Goal: Information Seeking & Learning: Learn about a topic

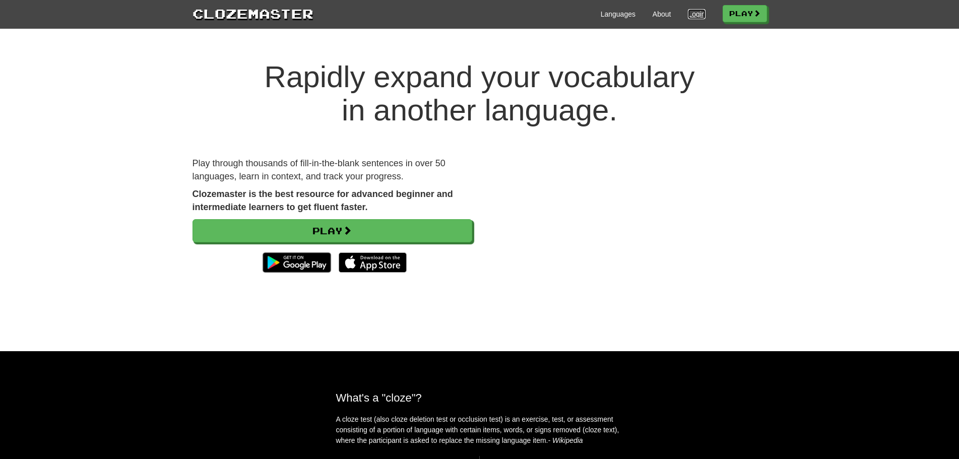
click at [688, 12] on link "Login" at bounding box center [696, 14] width 17 height 10
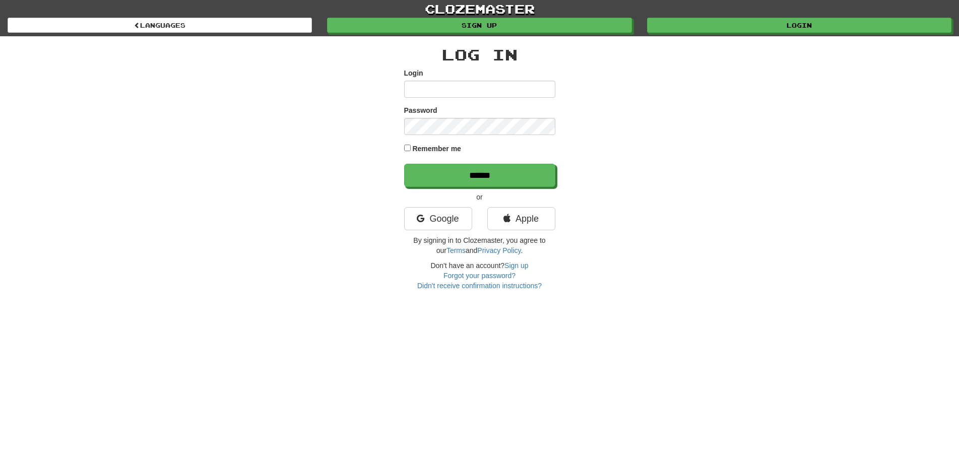
type input "*********"
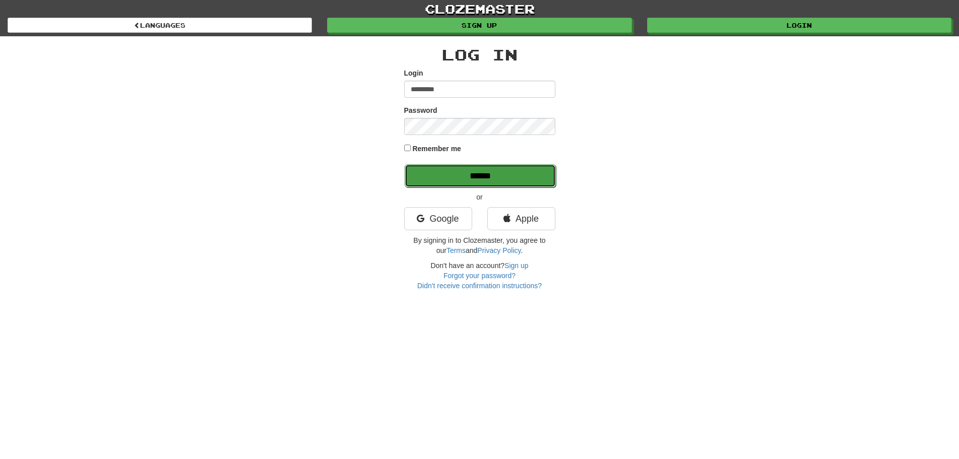
click at [478, 174] on input "******" at bounding box center [479, 175] width 151 height 23
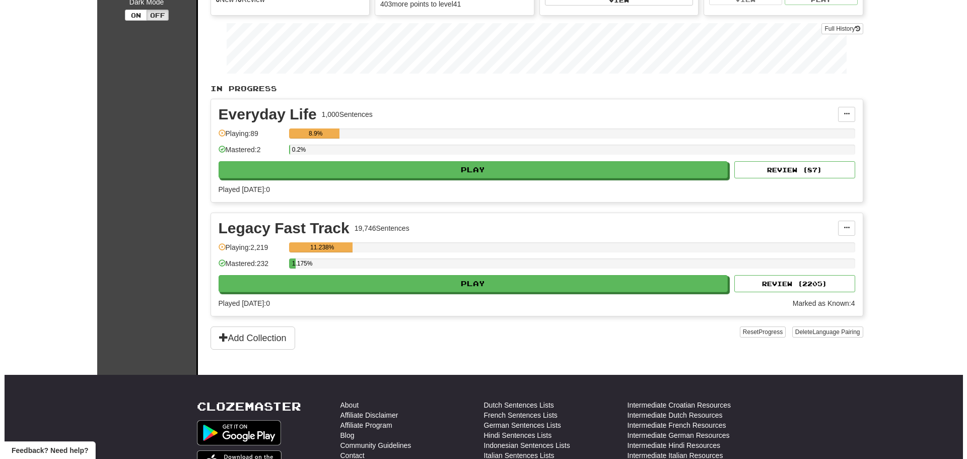
scroll to position [151, 0]
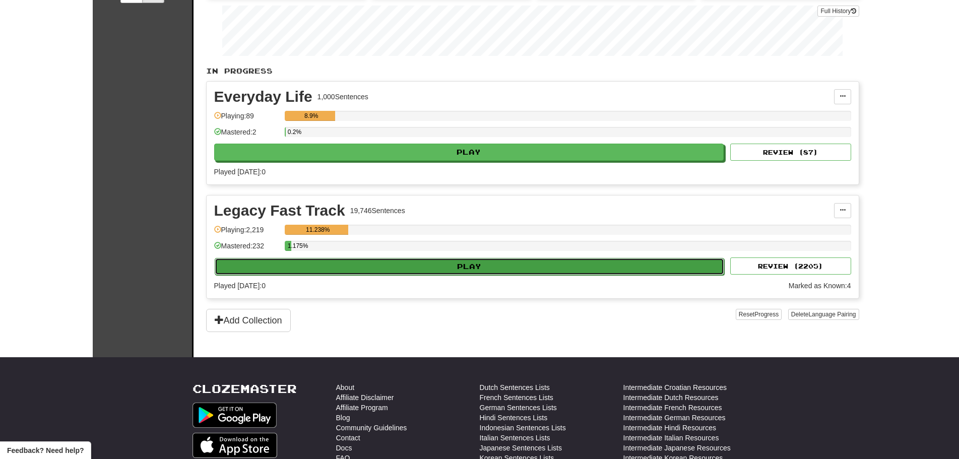
click at [467, 264] on button "Play" at bounding box center [470, 266] width 510 height 17
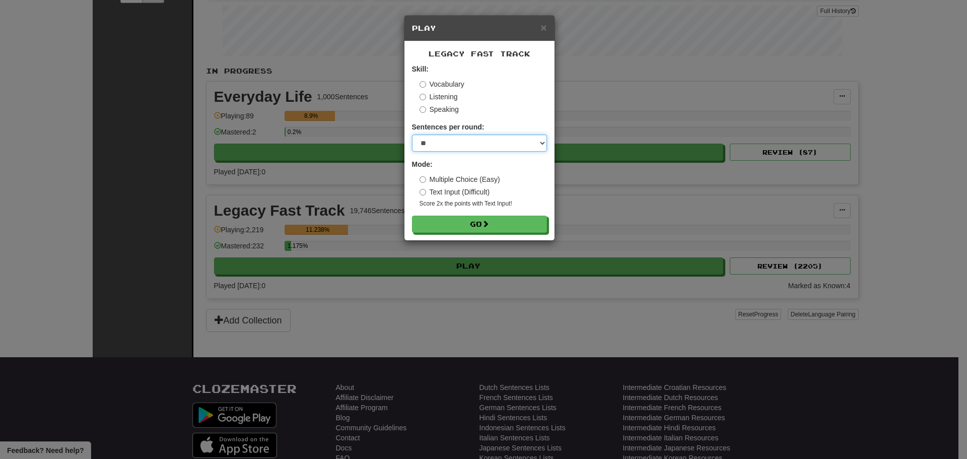
click at [499, 137] on select "* ** ** ** ** ** *** ********" at bounding box center [479, 142] width 135 height 17
select select "********"
click at [412, 134] on select "* ** ** ** ** ** *** ********" at bounding box center [479, 142] width 135 height 17
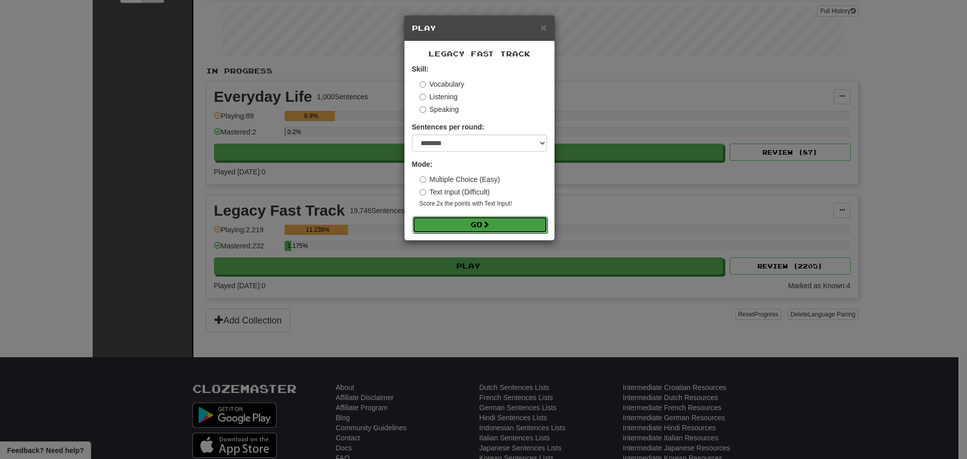
click at [476, 223] on button "Go" at bounding box center [480, 224] width 135 height 17
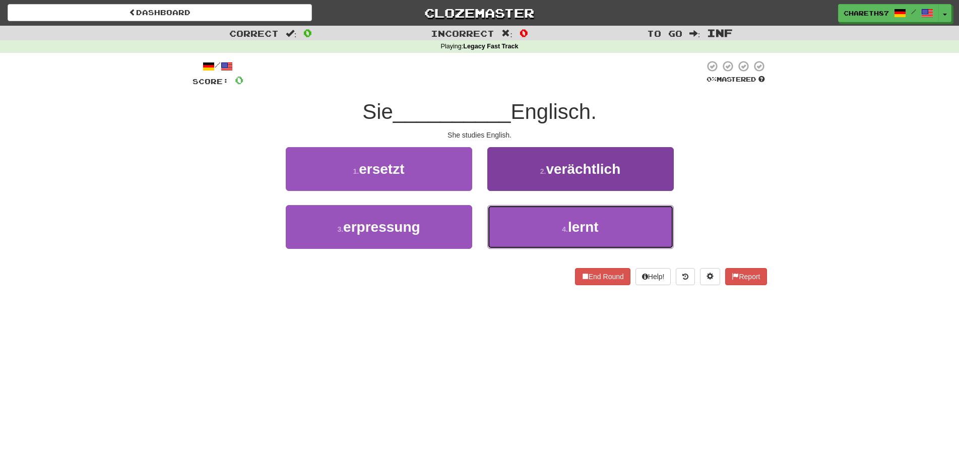
click at [566, 231] on small "4 ." at bounding box center [565, 229] width 6 height 8
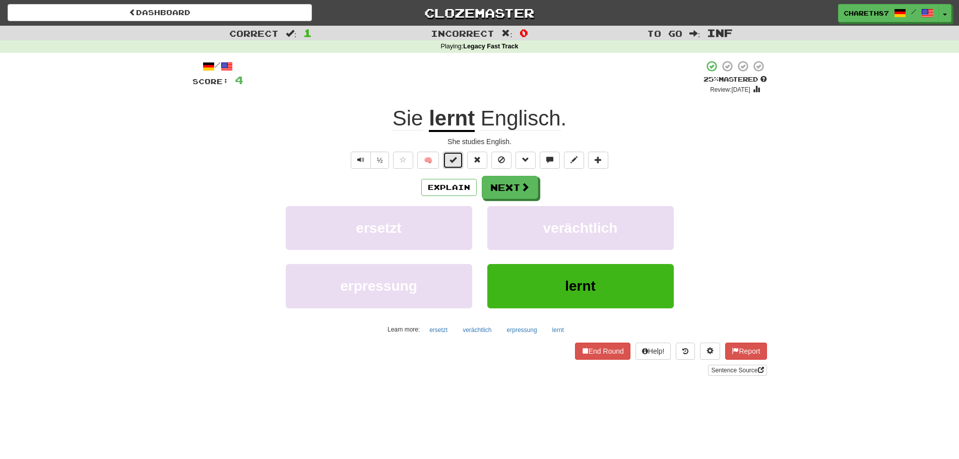
click at [456, 163] on span at bounding box center [452, 159] width 7 height 7
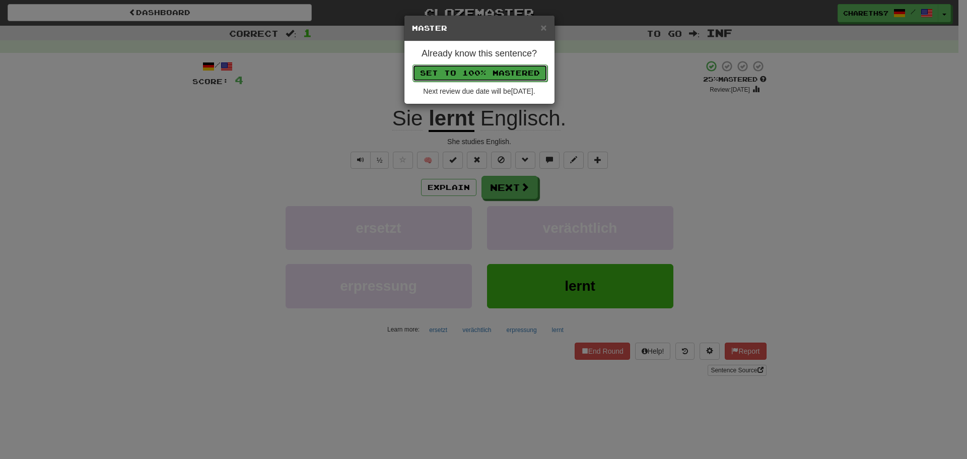
click at [478, 73] on button "Set to 100% Mastered" at bounding box center [480, 72] width 135 height 17
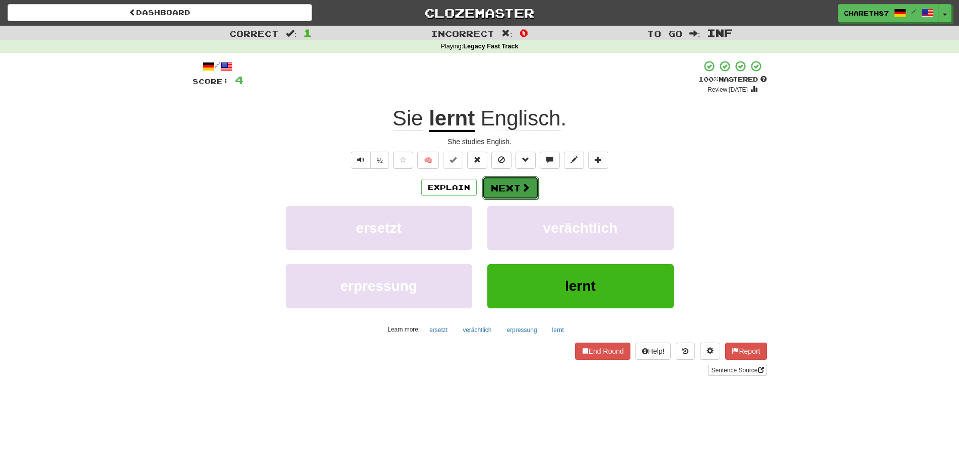
click at [518, 183] on button "Next" at bounding box center [510, 187] width 56 height 23
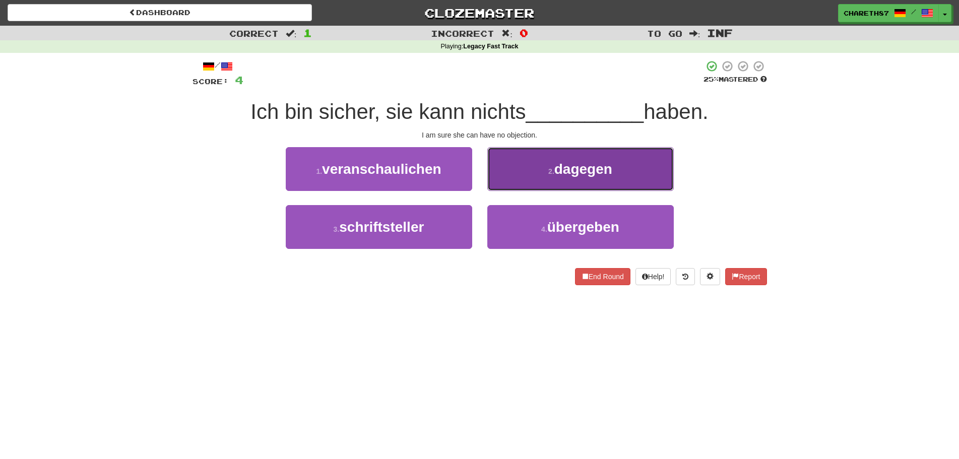
click at [626, 173] on button "2 . dagegen" at bounding box center [580, 169] width 186 height 44
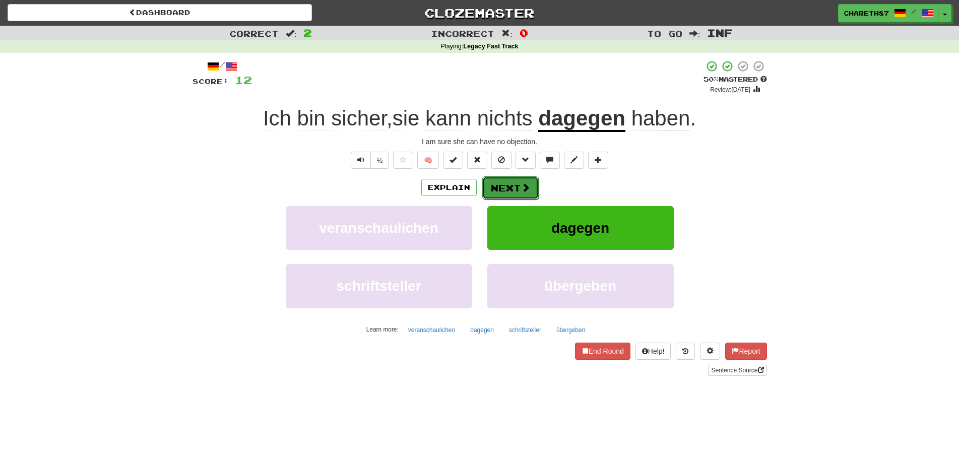
click at [518, 184] on button "Next" at bounding box center [510, 187] width 56 height 23
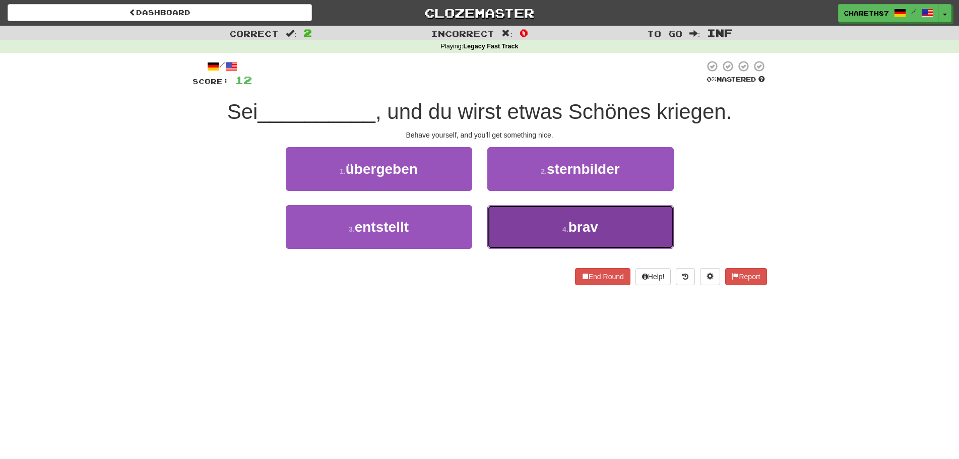
click at [613, 229] on button "4 . brav" at bounding box center [580, 227] width 186 height 44
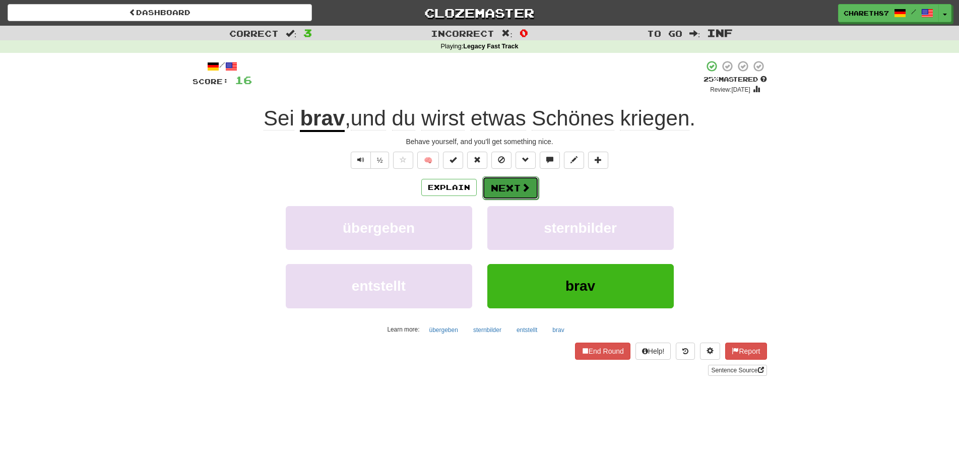
click at [517, 185] on button "Next" at bounding box center [510, 187] width 56 height 23
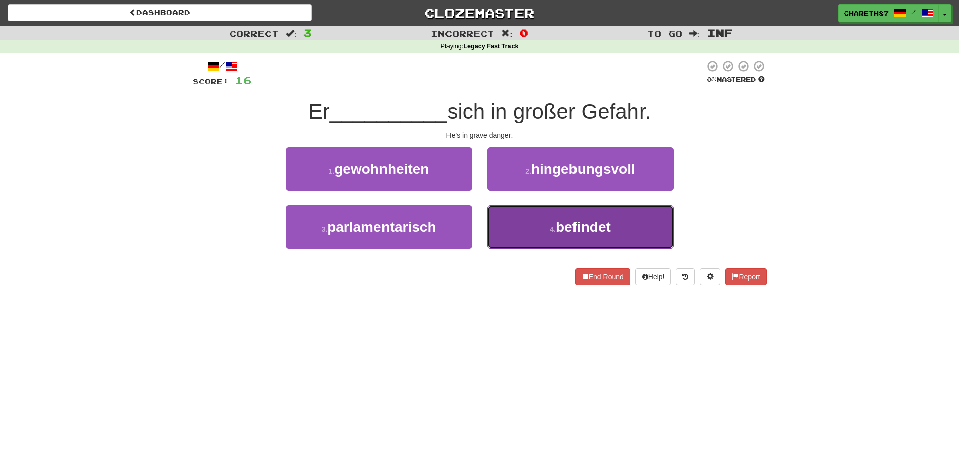
click at [586, 227] on span "befindet" at bounding box center [583, 227] width 55 height 16
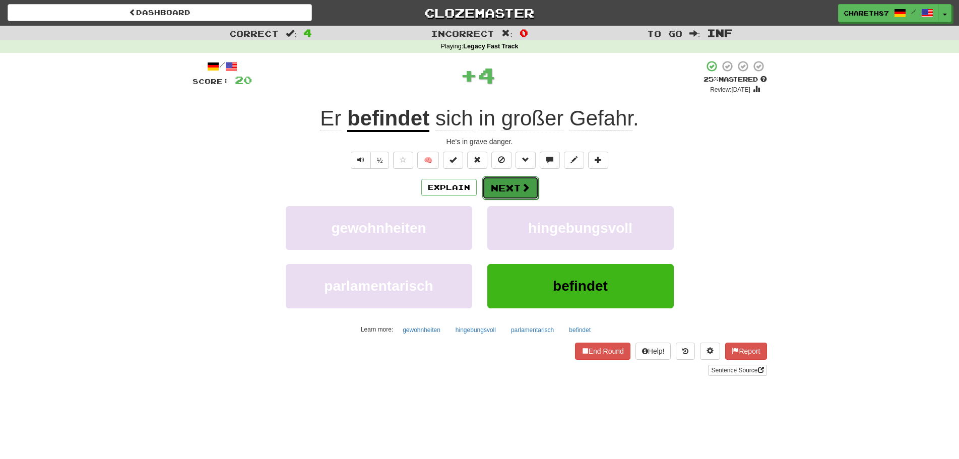
click at [517, 186] on button "Next" at bounding box center [510, 187] width 56 height 23
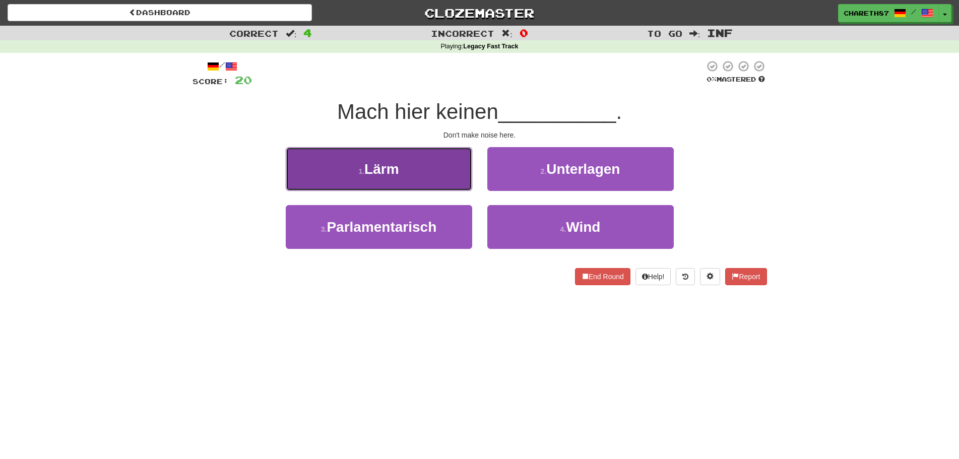
click at [426, 172] on button "1 . Lärm" at bounding box center [379, 169] width 186 height 44
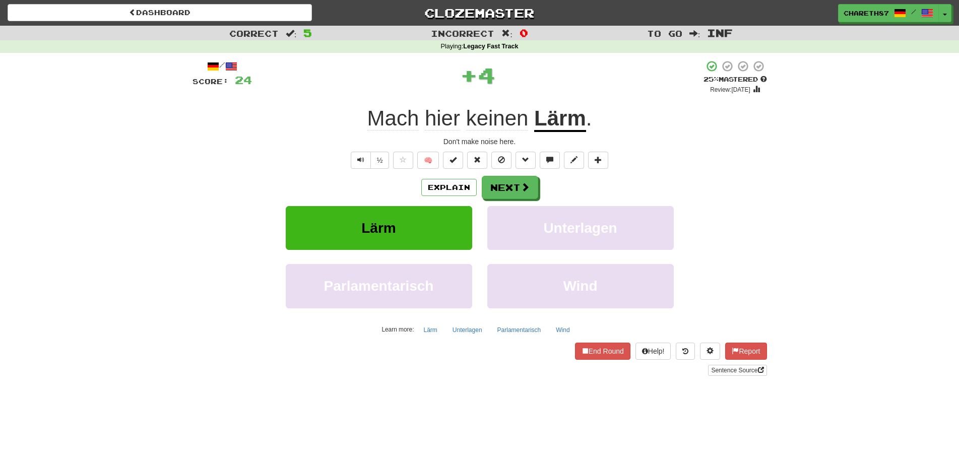
click at [560, 123] on u "Lärm" at bounding box center [560, 119] width 52 height 26
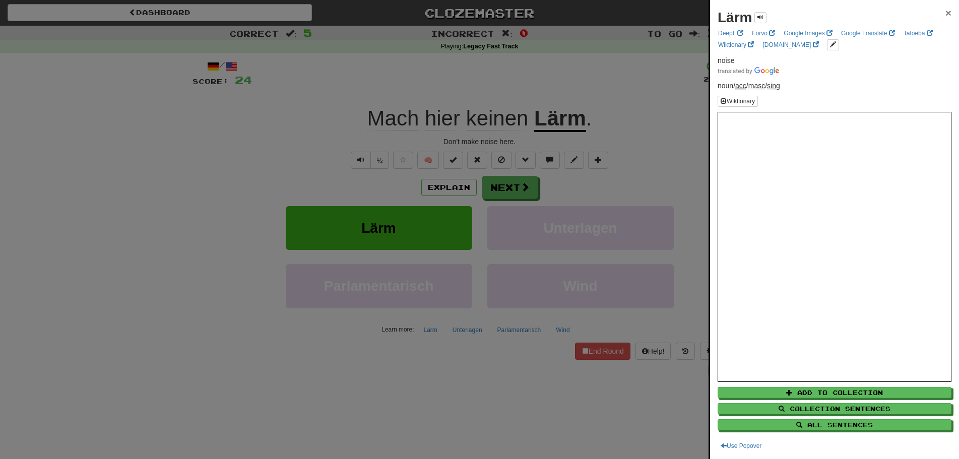
click at [945, 11] on span "×" at bounding box center [948, 13] width 6 height 12
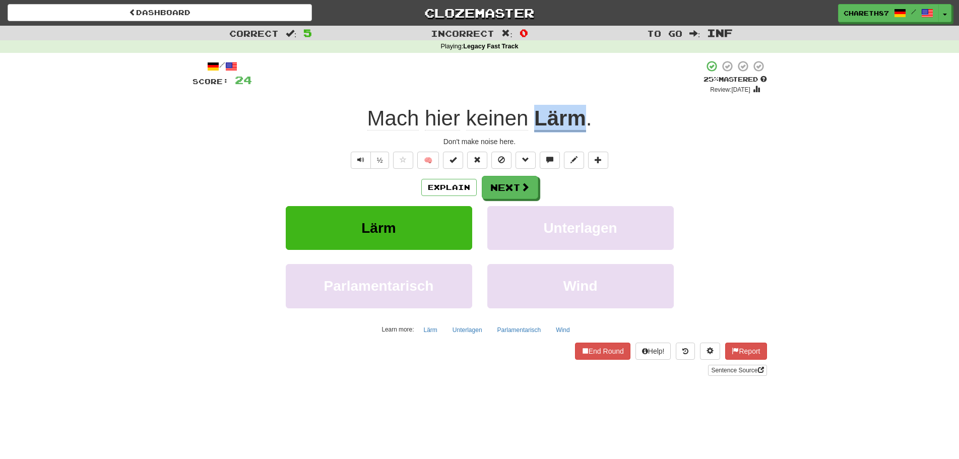
drag, startPoint x: 535, startPoint y: 118, endPoint x: 582, endPoint y: 115, distance: 46.9
click at [582, 115] on div "Mach hier keinen Lärm ." at bounding box center [479, 119] width 574 height 28
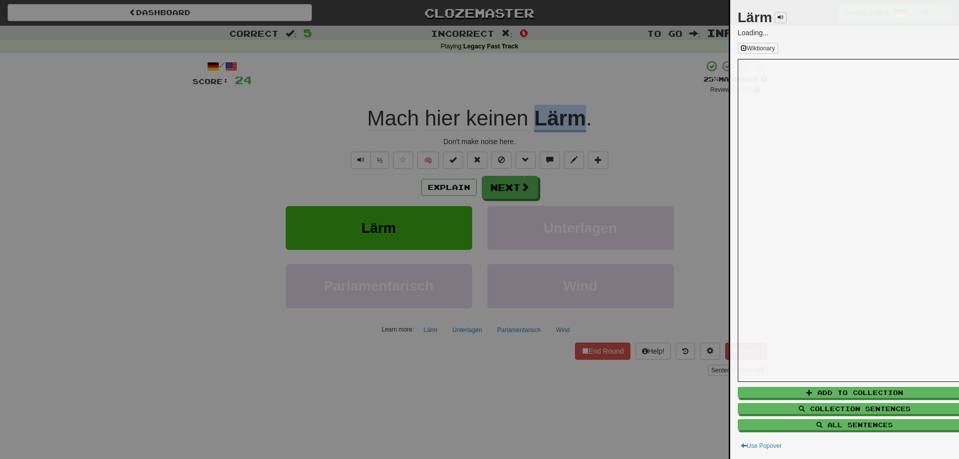
copy u "Lärm"
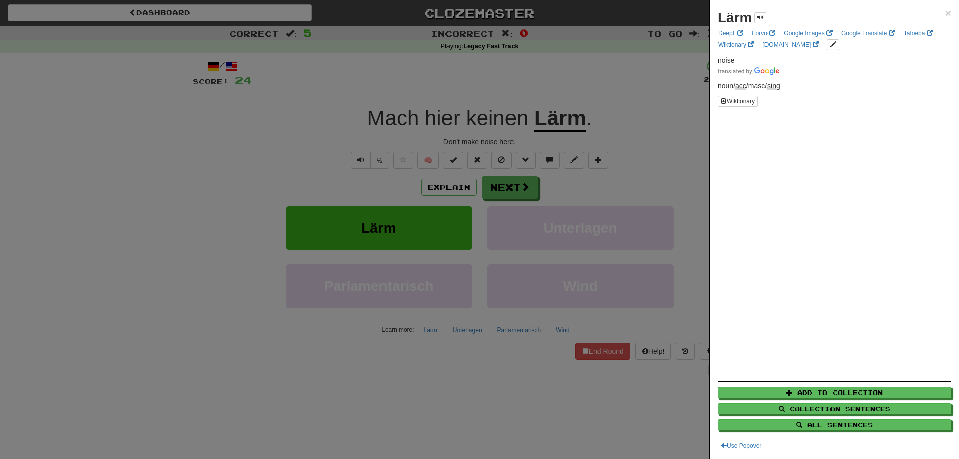
click at [259, 167] on div at bounding box center [479, 229] width 959 height 459
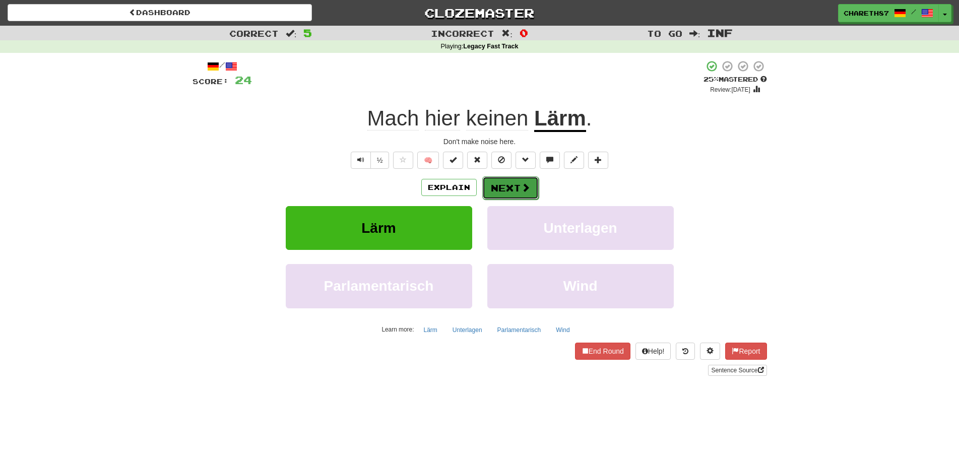
click at [511, 188] on button "Next" at bounding box center [510, 187] width 56 height 23
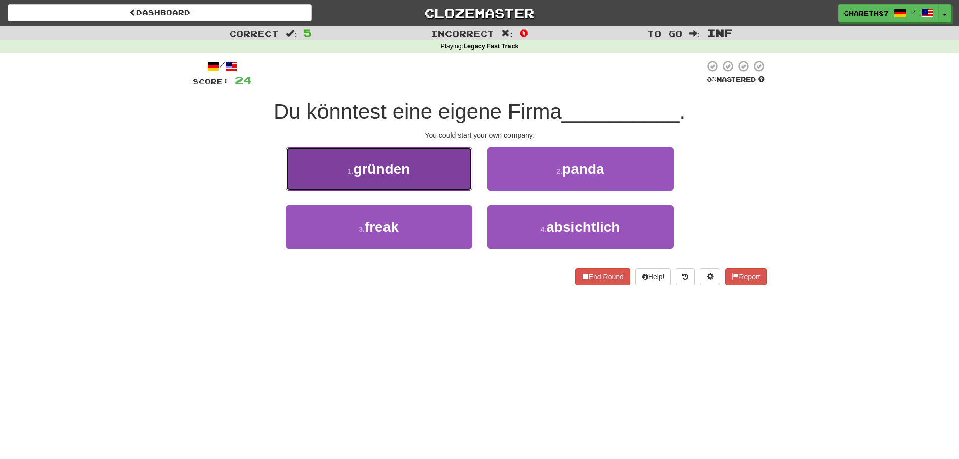
click at [432, 173] on button "1 . gründen" at bounding box center [379, 169] width 186 height 44
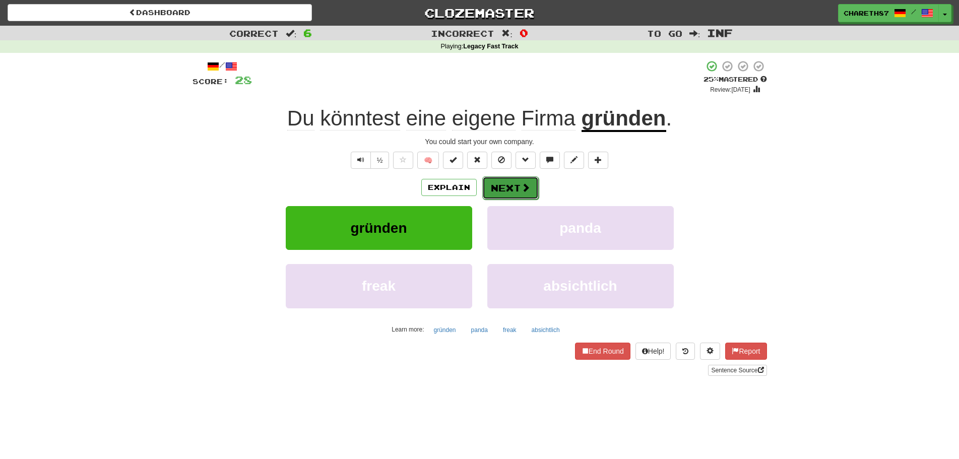
click at [512, 187] on button "Next" at bounding box center [510, 187] width 56 height 23
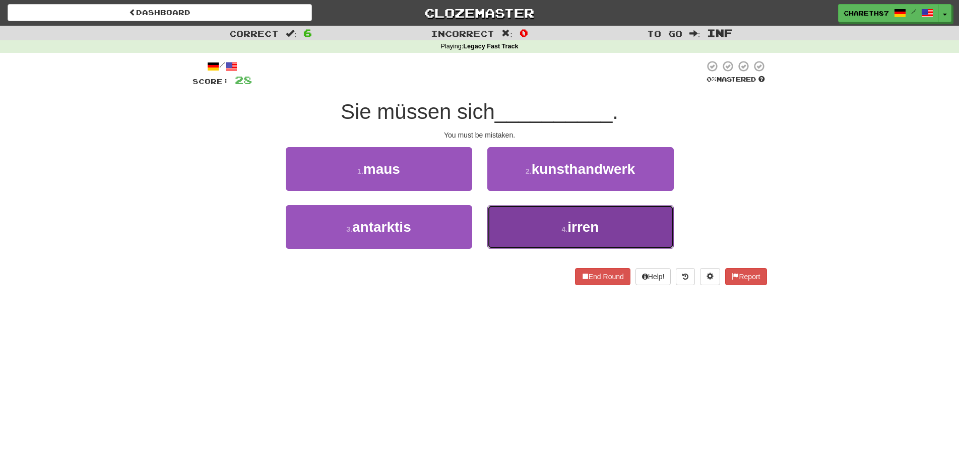
click at [635, 227] on button "4 . irren" at bounding box center [580, 227] width 186 height 44
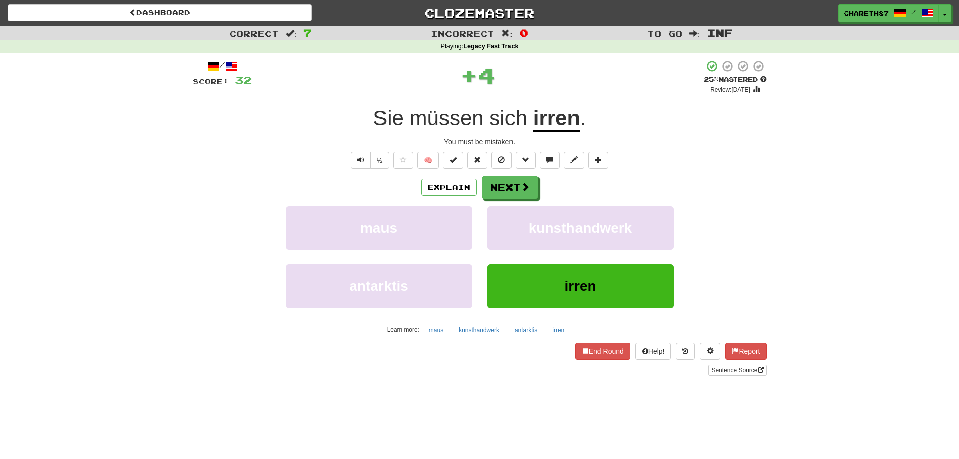
click at [566, 121] on u "irren" at bounding box center [556, 119] width 47 height 26
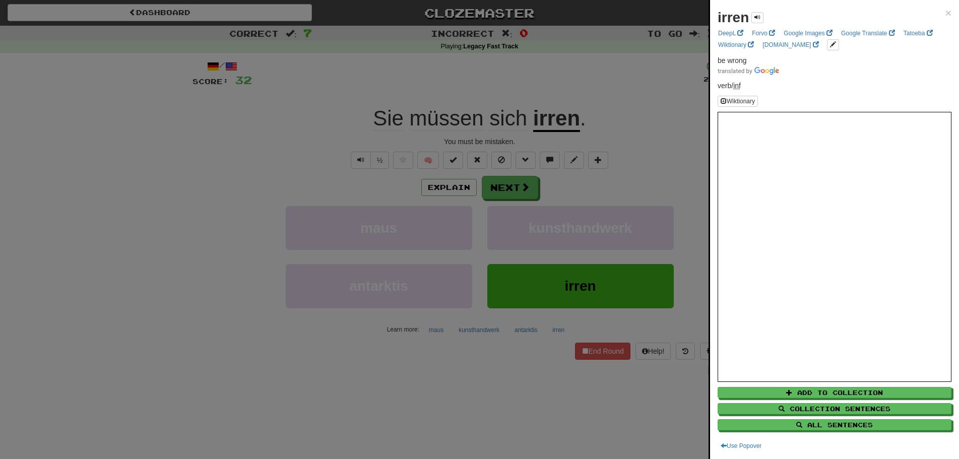
drag, startPoint x: 159, startPoint y: 195, endPoint x: 455, endPoint y: 205, distance: 296.9
click at [159, 194] on div at bounding box center [479, 229] width 959 height 459
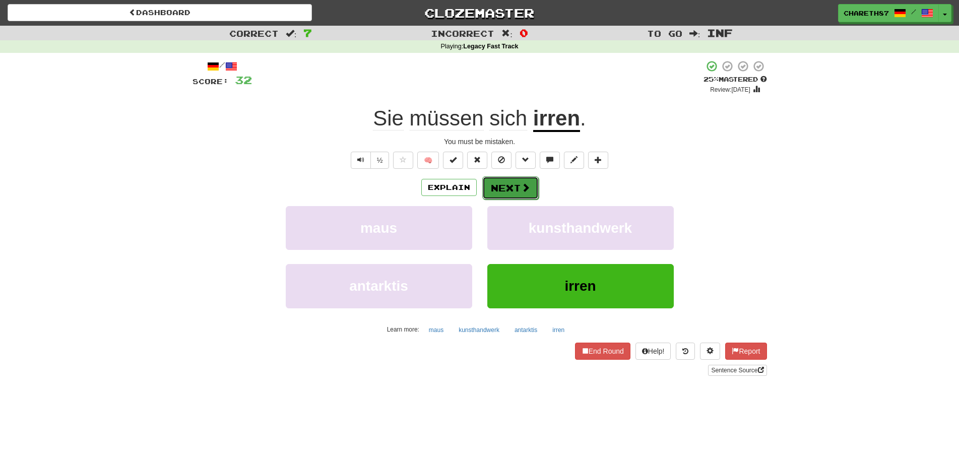
click at [502, 181] on button "Next" at bounding box center [510, 187] width 56 height 23
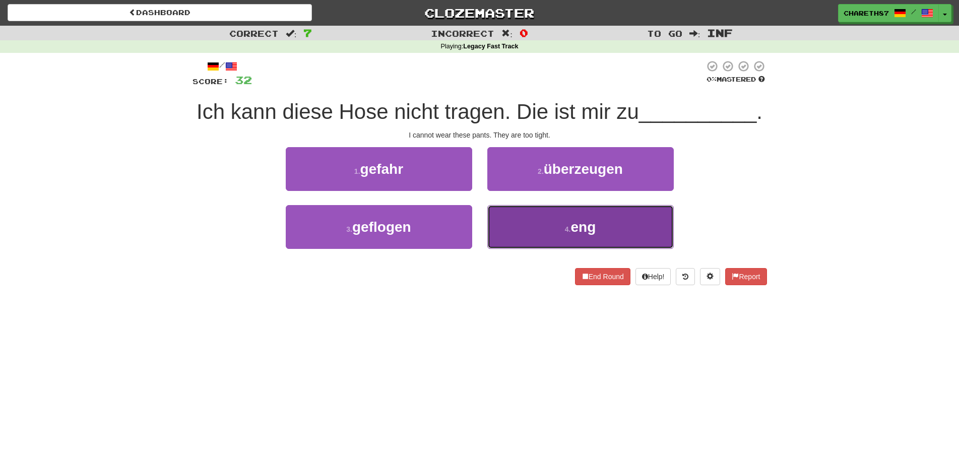
click at [603, 223] on button "4 . eng" at bounding box center [580, 227] width 186 height 44
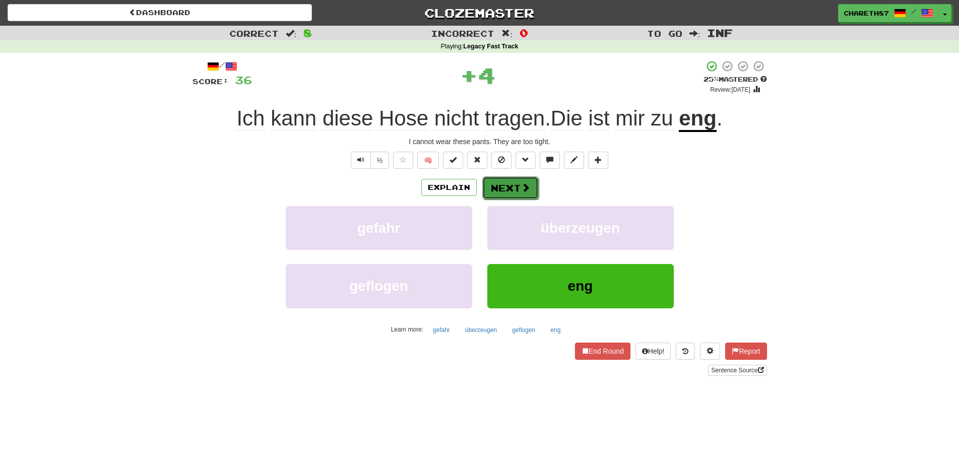
click at [507, 184] on button "Next" at bounding box center [510, 187] width 56 height 23
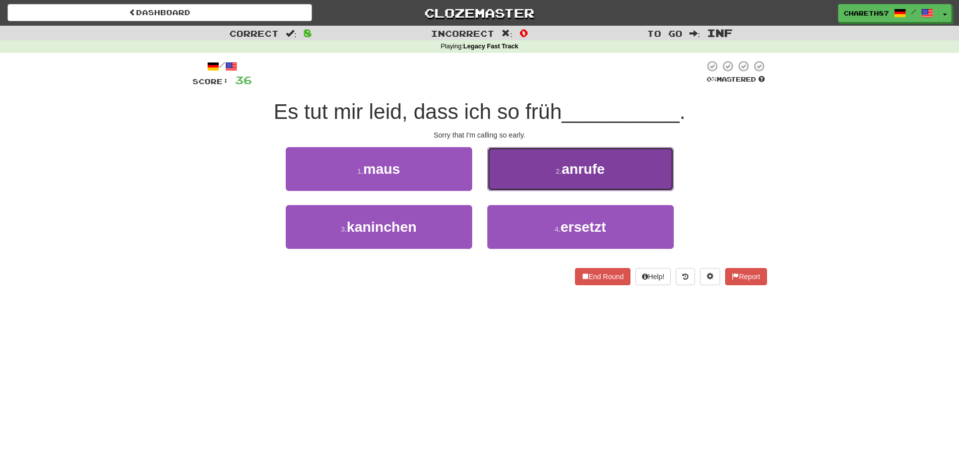
click at [602, 167] on span "anrufe" at bounding box center [583, 169] width 43 height 16
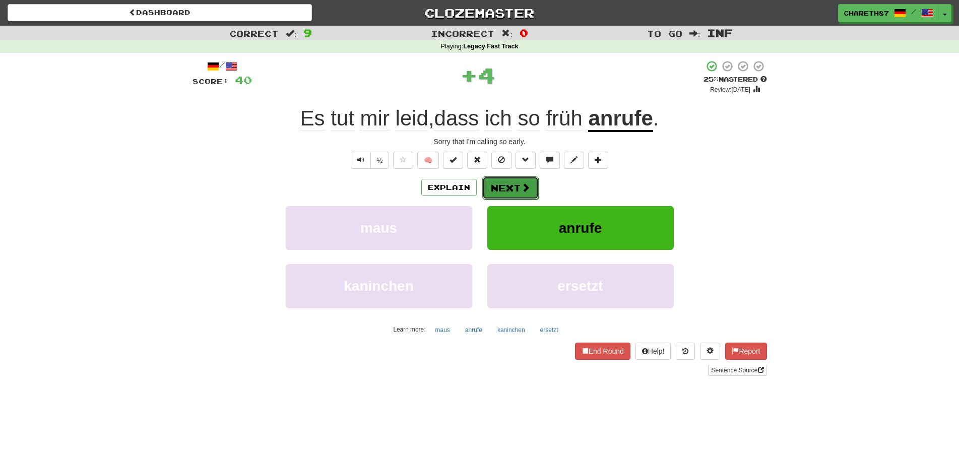
click at [511, 185] on button "Next" at bounding box center [510, 187] width 56 height 23
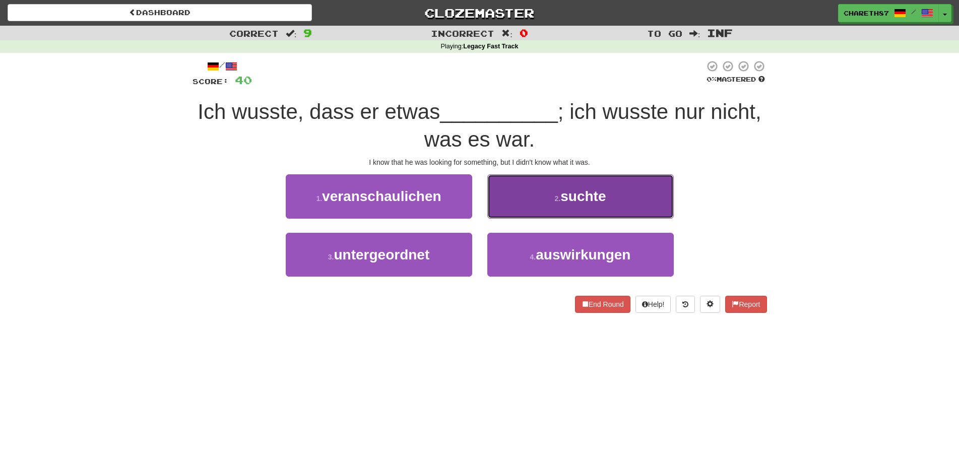
click at [644, 205] on button "2 . suchte" at bounding box center [580, 196] width 186 height 44
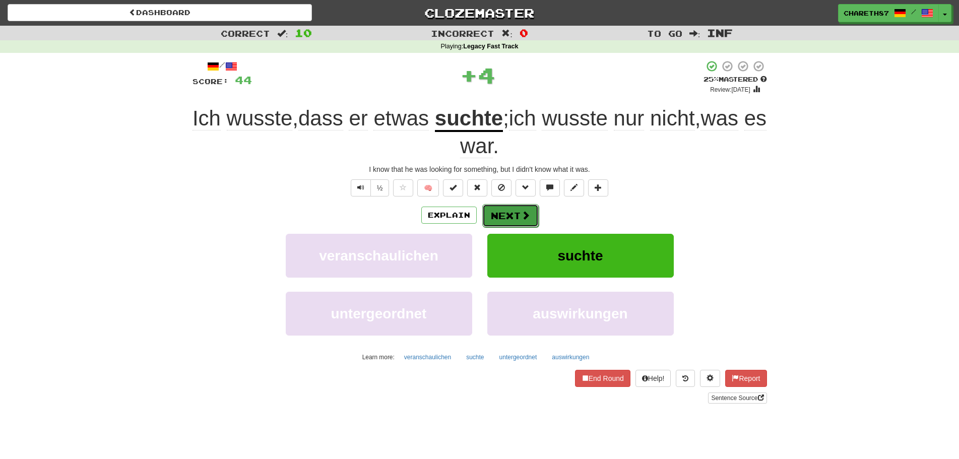
click at [518, 210] on button "Next" at bounding box center [510, 215] width 56 height 23
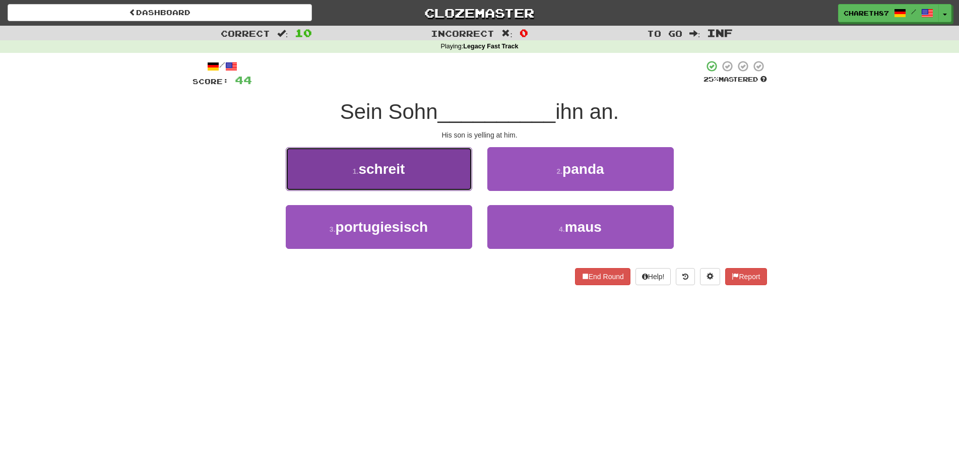
click at [425, 170] on button "1 . schreit" at bounding box center [379, 169] width 186 height 44
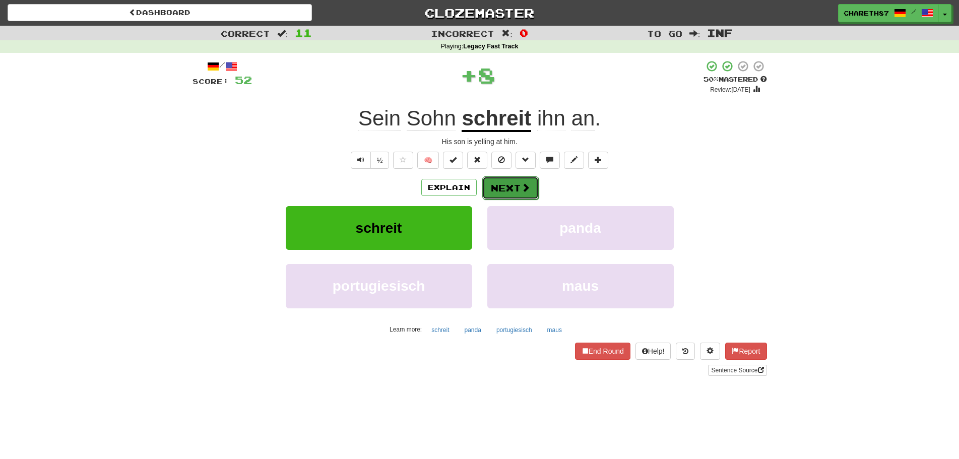
click at [505, 187] on button "Next" at bounding box center [510, 187] width 56 height 23
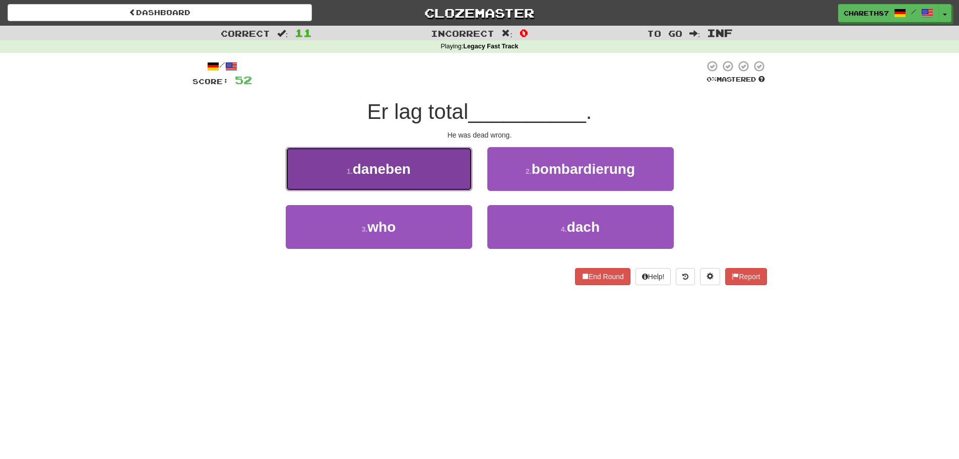
click at [439, 167] on button "1 . daneben" at bounding box center [379, 169] width 186 height 44
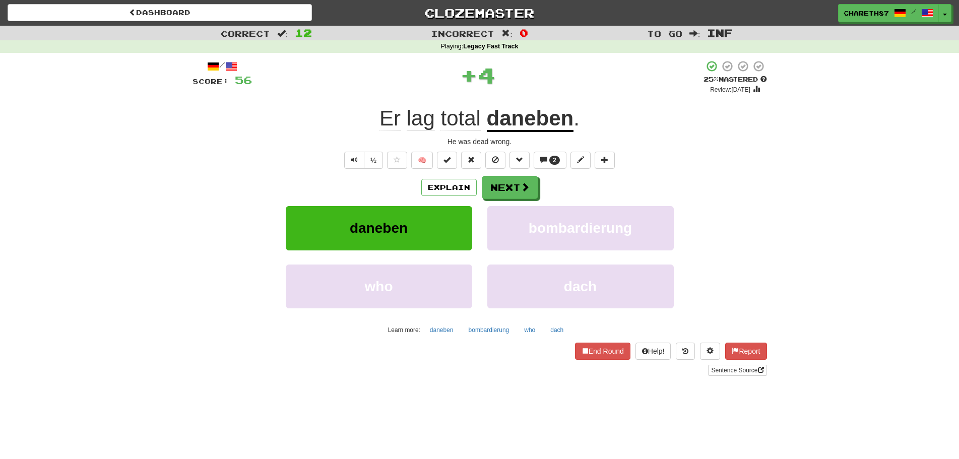
click at [519, 124] on u "daneben" at bounding box center [530, 119] width 87 height 26
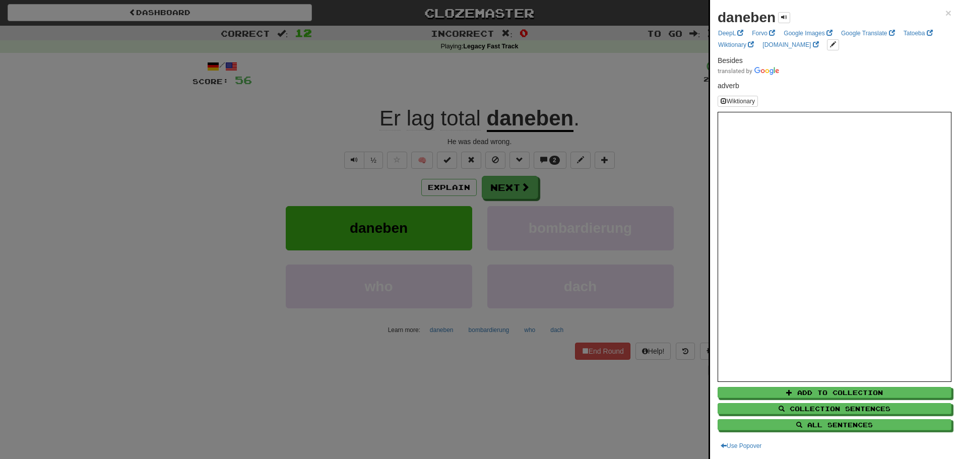
click at [102, 263] on div at bounding box center [479, 229] width 959 height 459
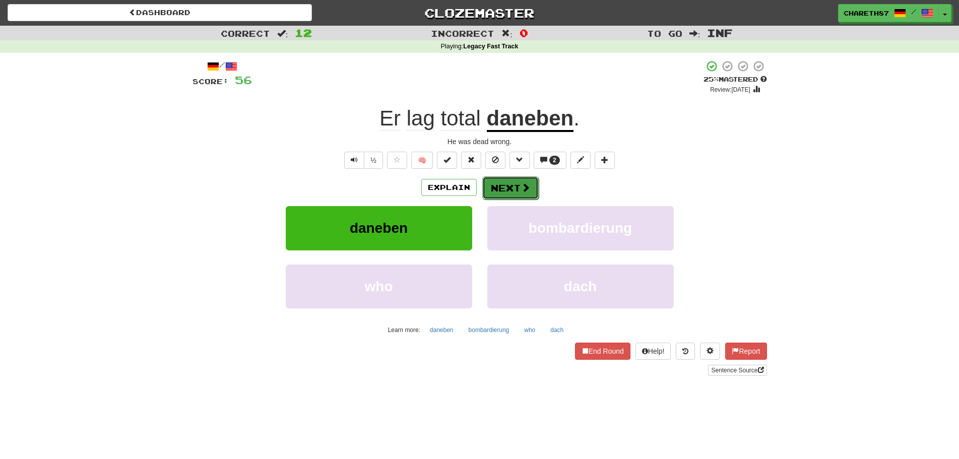
click at [513, 189] on button "Next" at bounding box center [510, 187] width 56 height 23
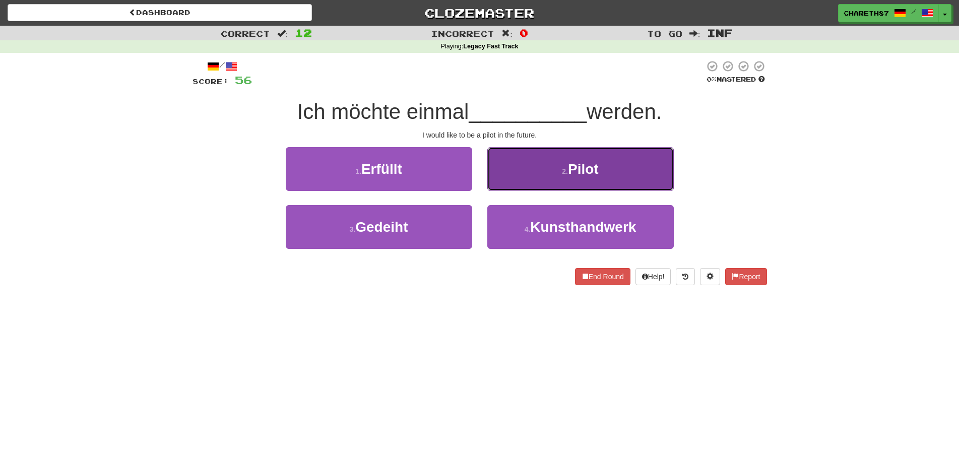
click at [642, 169] on button "2 . Pilot" at bounding box center [580, 169] width 186 height 44
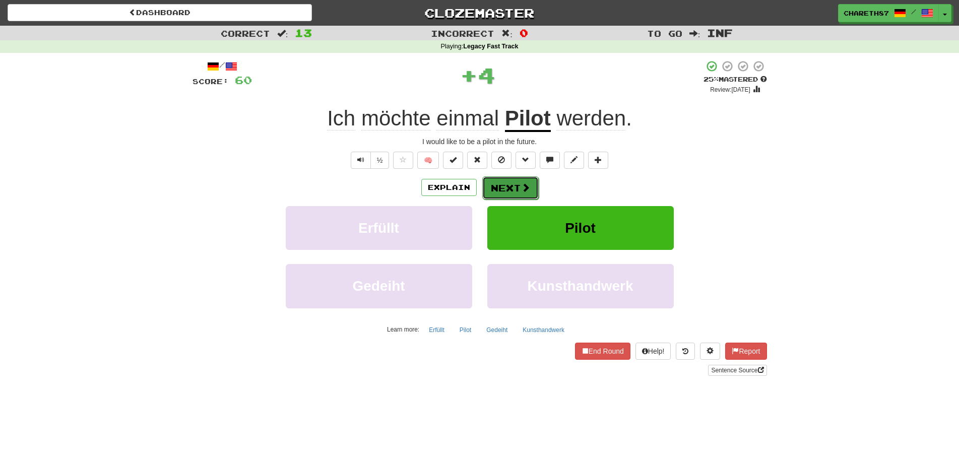
click at [523, 189] on span at bounding box center [525, 187] width 9 height 9
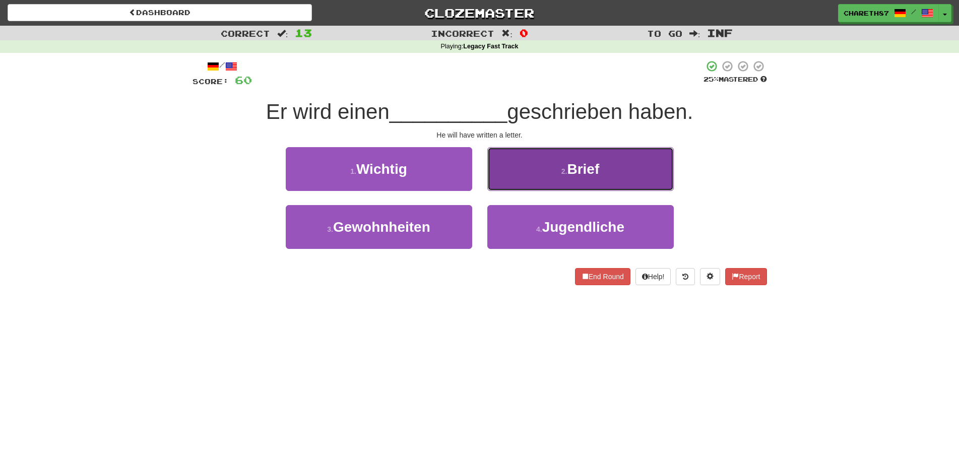
click at [646, 172] on button "2 . Brief" at bounding box center [580, 169] width 186 height 44
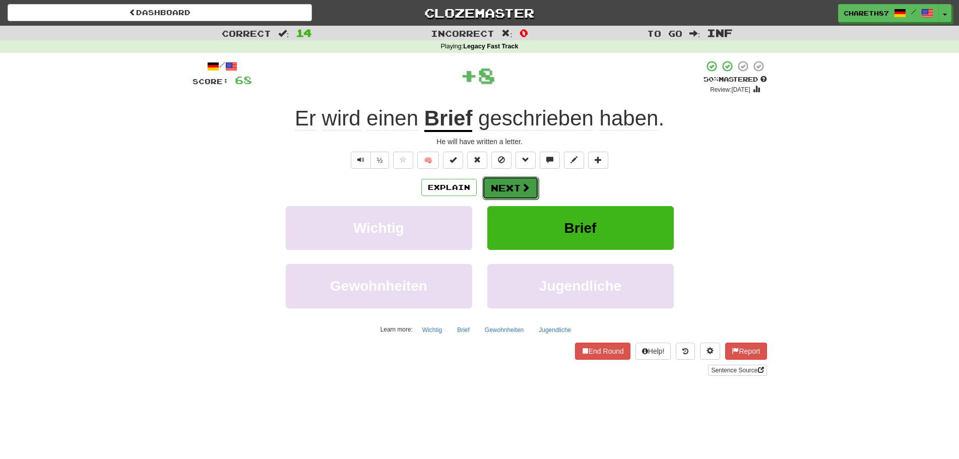
click at [519, 186] on button "Next" at bounding box center [510, 187] width 56 height 23
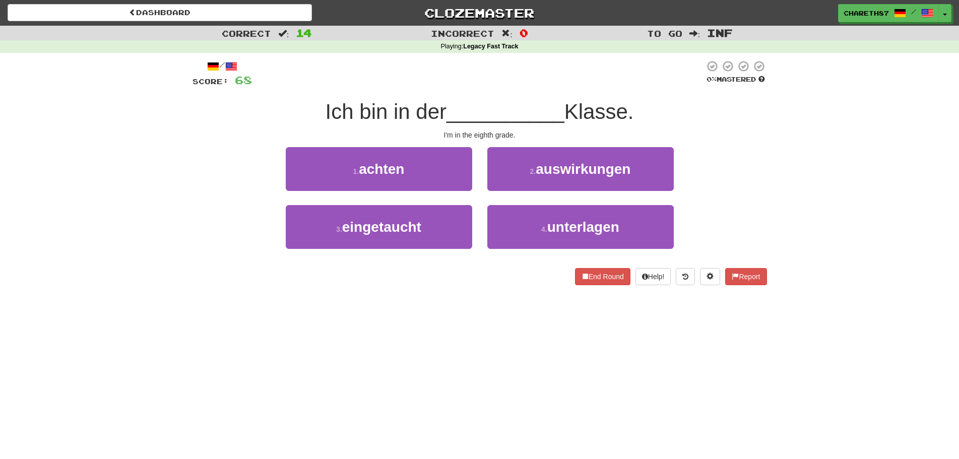
click at [844, 194] on div "Correct : 14 Incorrect : 0 To go : Inf Playing : Legacy Fast Track / Score: 68 …" at bounding box center [479, 163] width 959 height 274
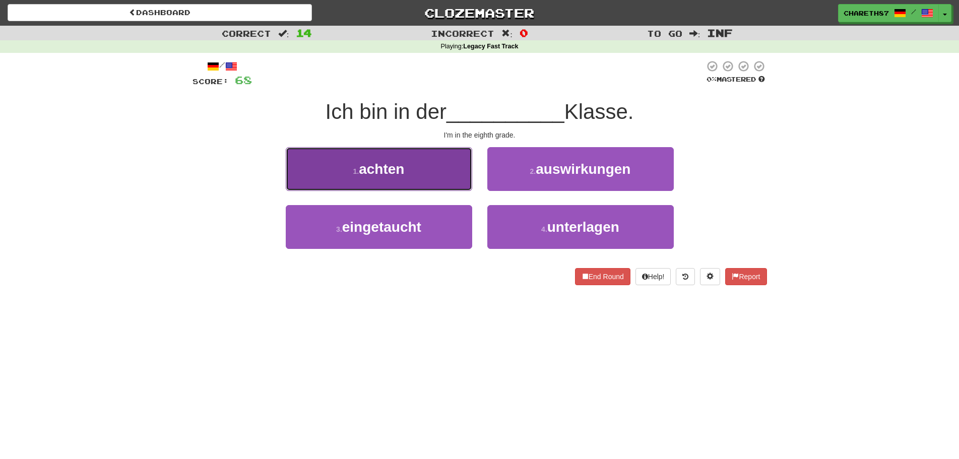
click at [455, 172] on button "1 . achten" at bounding box center [379, 169] width 186 height 44
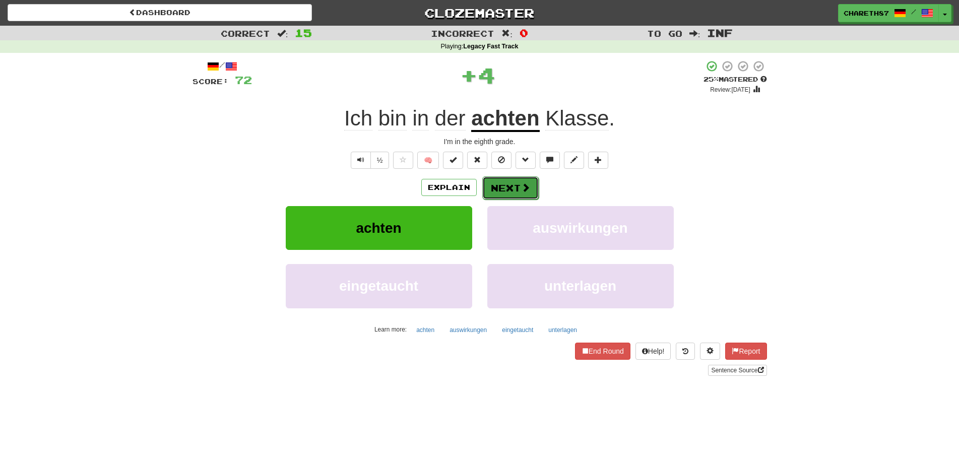
click at [506, 182] on button "Next" at bounding box center [510, 187] width 56 height 23
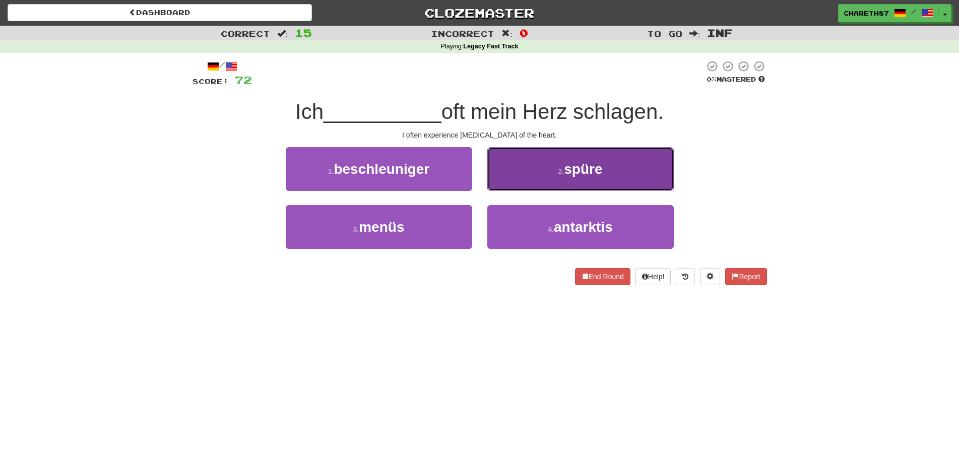
click at [646, 170] on button "2 . spüre" at bounding box center [580, 169] width 186 height 44
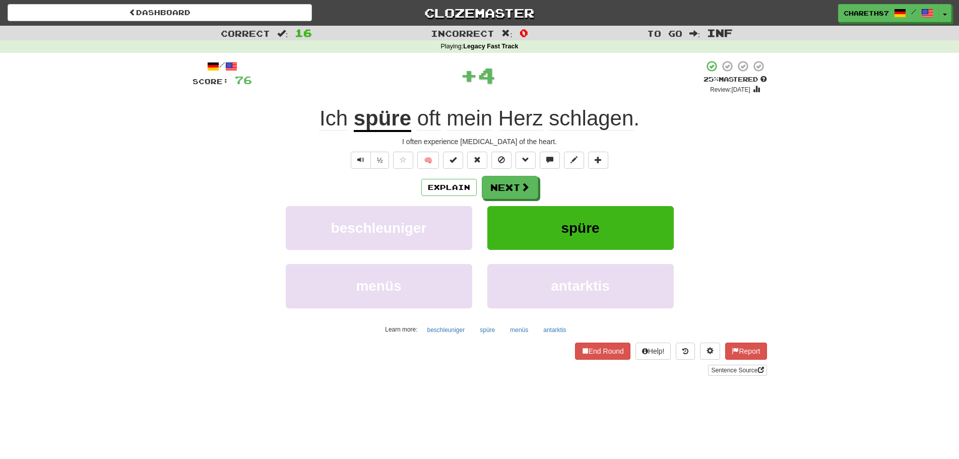
click at [391, 122] on u "spüre" at bounding box center [382, 119] width 57 height 26
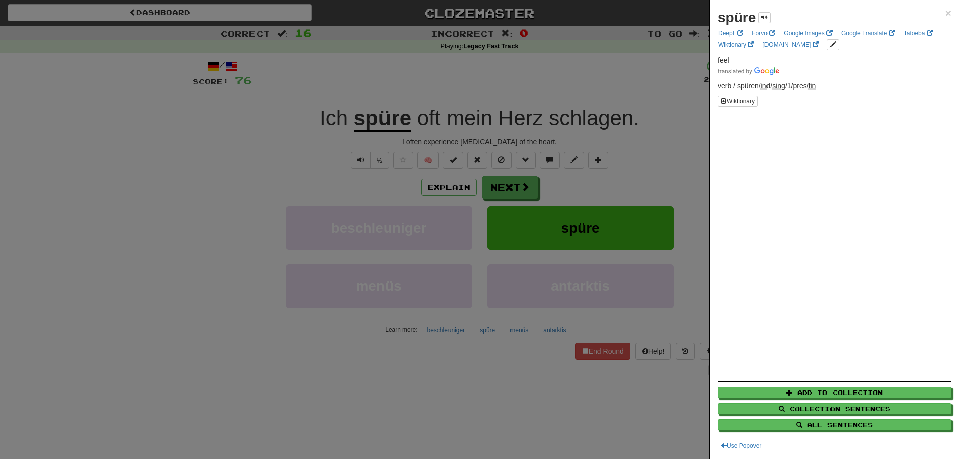
click at [127, 211] on div at bounding box center [479, 229] width 959 height 459
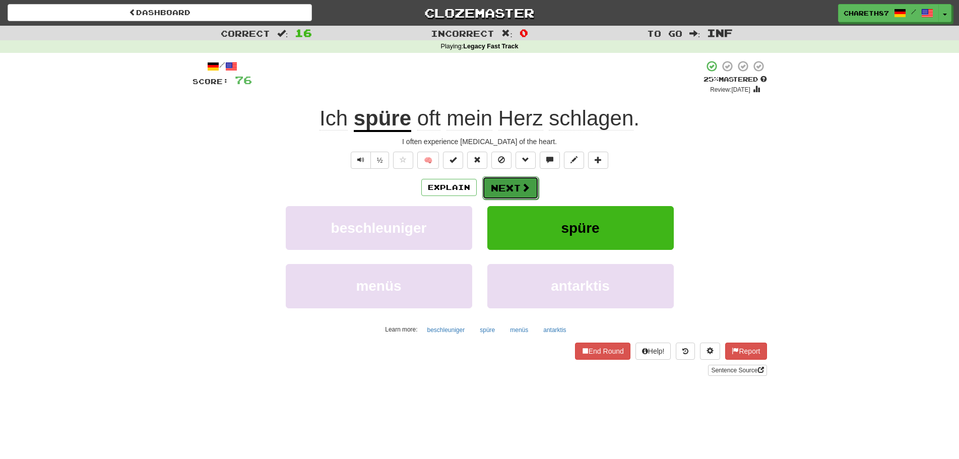
click at [509, 185] on button "Next" at bounding box center [510, 187] width 56 height 23
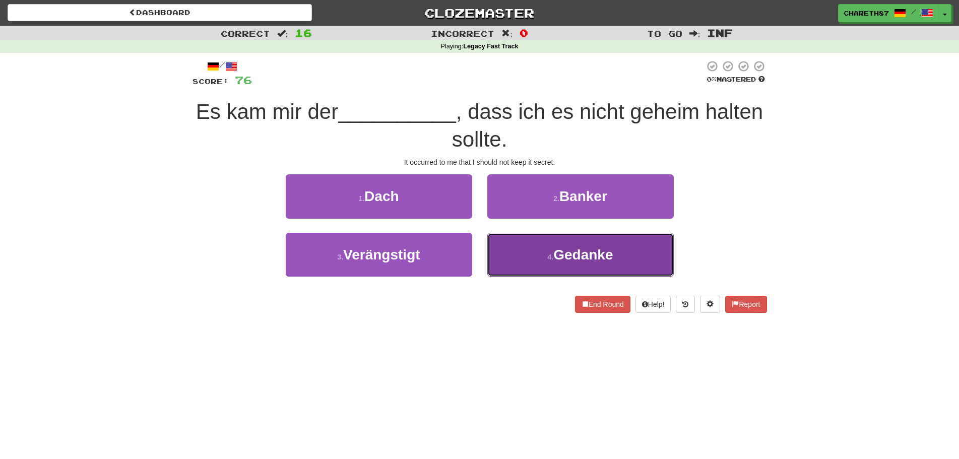
click at [632, 261] on button "4 . Gedanke" at bounding box center [580, 255] width 186 height 44
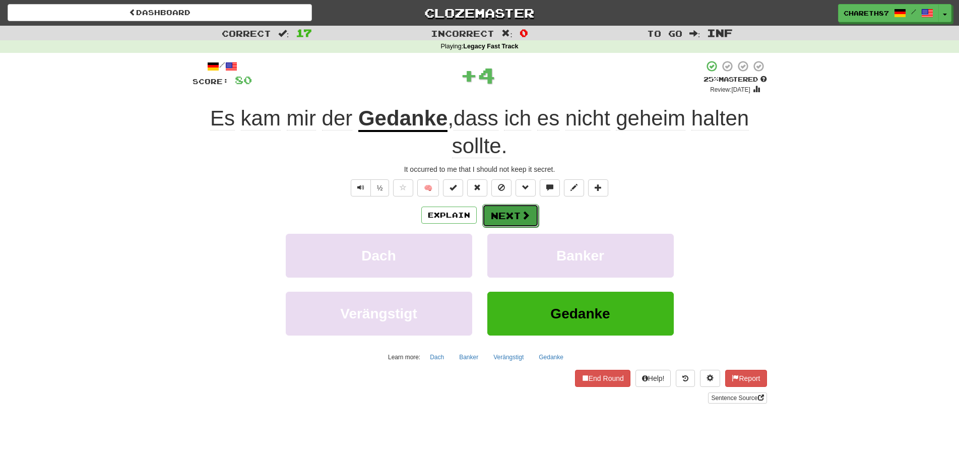
click at [519, 214] on button "Next" at bounding box center [510, 215] width 56 height 23
